Goal: Check status: Check status

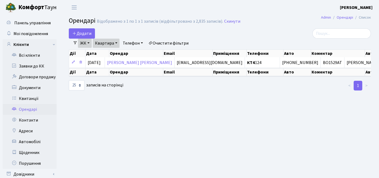
select select "25"
click at [25, 97] on link "Квитанції" at bounding box center [30, 98] width 54 height 11
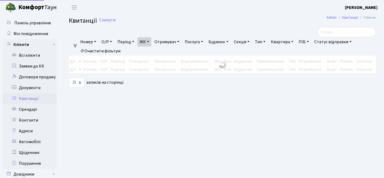
select select "25"
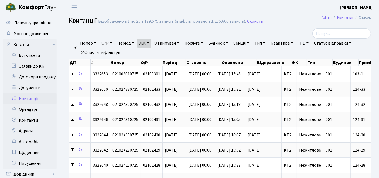
click at [108, 53] on link "Очистити фільтри" at bounding box center [100, 52] width 45 height 9
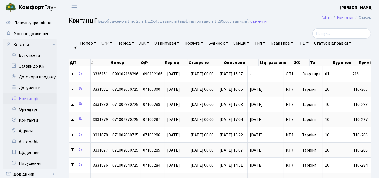
click at [148, 43] on link "ЖК" at bounding box center [144, 43] width 14 height 9
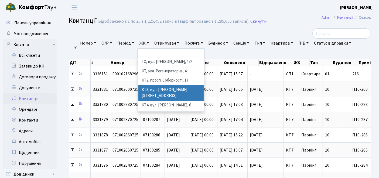
scroll to position [30, 0]
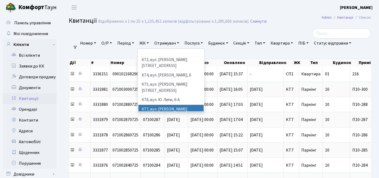
click at [158, 105] on li "КТ7, вул. [PERSON_NAME][STREET_ADDRESS]" at bounding box center [172, 112] width 66 height 15
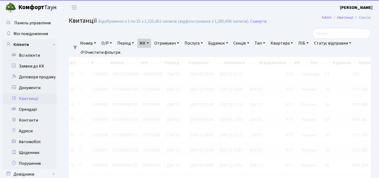
click at [294, 41] on link "Квартира" at bounding box center [282, 43] width 27 height 9
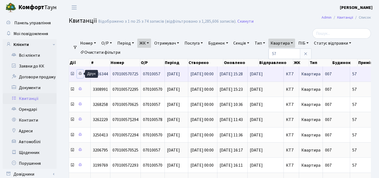
click at [79, 73] on icon at bounding box center [80, 74] width 4 height 4
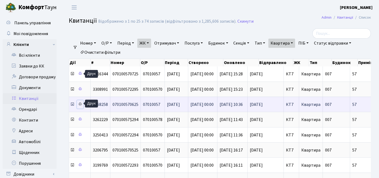
click at [80, 103] on icon at bounding box center [80, 104] width 4 height 4
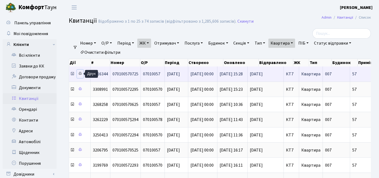
click at [79, 74] on icon at bounding box center [80, 74] width 4 height 4
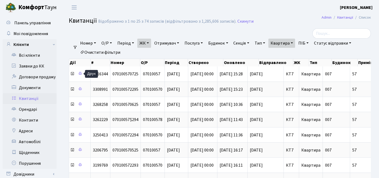
click at [100, 50] on link "Очистити фільтри" at bounding box center [100, 52] width 45 height 9
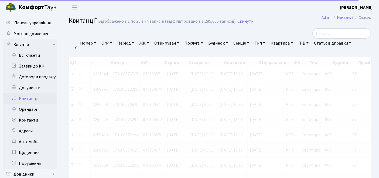
click at [143, 44] on link "ЖК" at bounding box center [144, 43] width 14 height 9
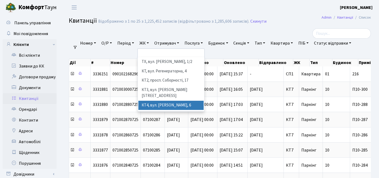
click at [164, 101] on li "КТ4, вул. [PERSON_NAME], 6" at bounding box center [172, 105] width 66 height 9
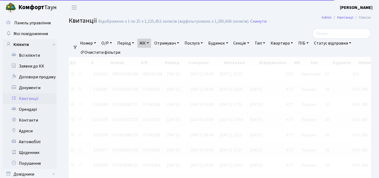
click at [285, 41] on link "Квартира" at bounding box center [282, 43] width 27 height 9
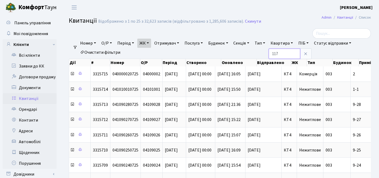
type input "117"
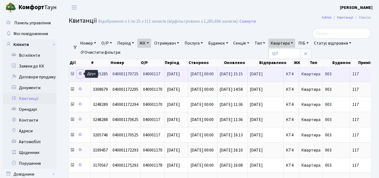
click at [82, 73] on icon at bounding box center [80, 74] width 4 height 4
